Goal: Information Seeking & Learning: Learn about a topic

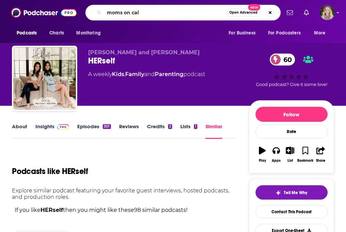
type input "moms on call"
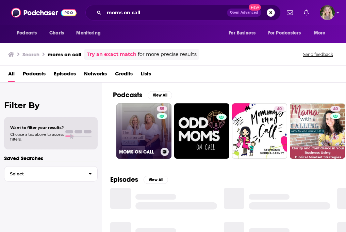
click at [147, 122] on link "55 MOMS ON CALL" at bounding box center [143, 130] width 55 height 55
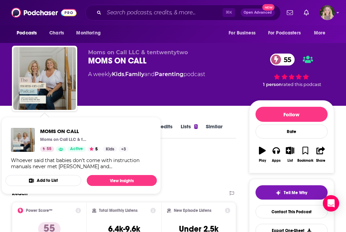
click at [119, 93] on div "Moms on Call LLC & tentwentytwo MOMS ON CALL 55 A weekly Kids , Family and Pare…" at bounding box center [168, 76] width 161 height 54
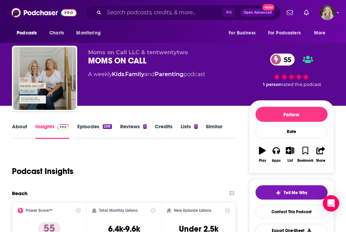
click at [20, 128] on link "About" at bounding box center [19, 131] width 15 height 16
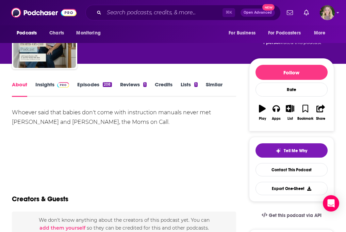
scroll to position [44, 0]
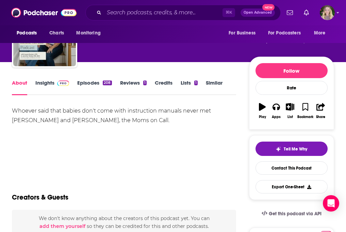
click at [100, 111] on div "Whoever said that babies don't come with instruction manuals never met [PERSON_…" at bounding box center [124, 115] width 224 height 19
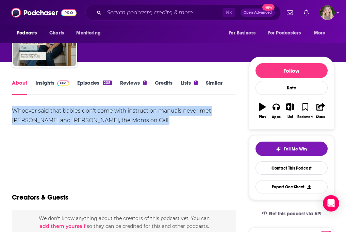
click at [100, 111] on div "Whoever said that babies don't come with instruction manuals never met [PERSON_…" at bounding box center [124, 115] width 224 height 19
copy div "Whoever said that babies don't come with instruction manuals never met [PERSON_…"
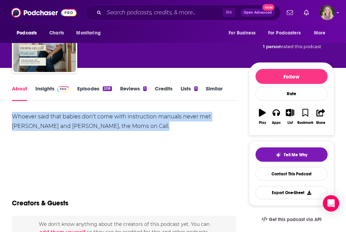
scroll to position [5, 0]
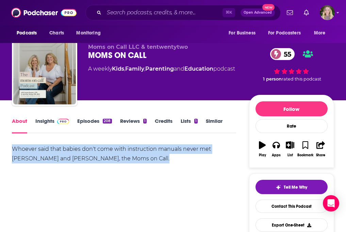
click at [92, 123] on link "Episodes 208" at bounding box center [94, 125] width 34 height 16
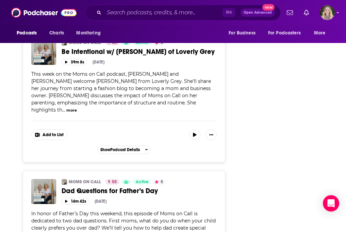
scroll to position [1254, 0]
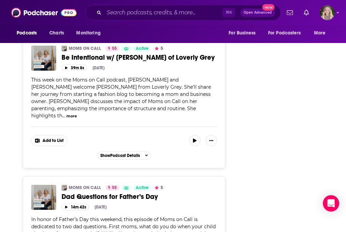
click at [205, 77] on span "This week on the Moms on Call podcast, [PERSON_NAME] and [PERSON_NAME] welcome …" at bounding box center [121, 98] width 180 height 42
copy span "[PERSON_NAME]"
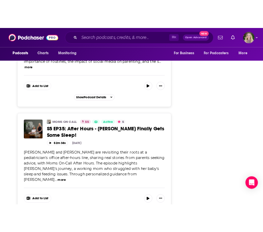
scroll to position [2058, 0]
